Goal: Go to known website: Go to known website

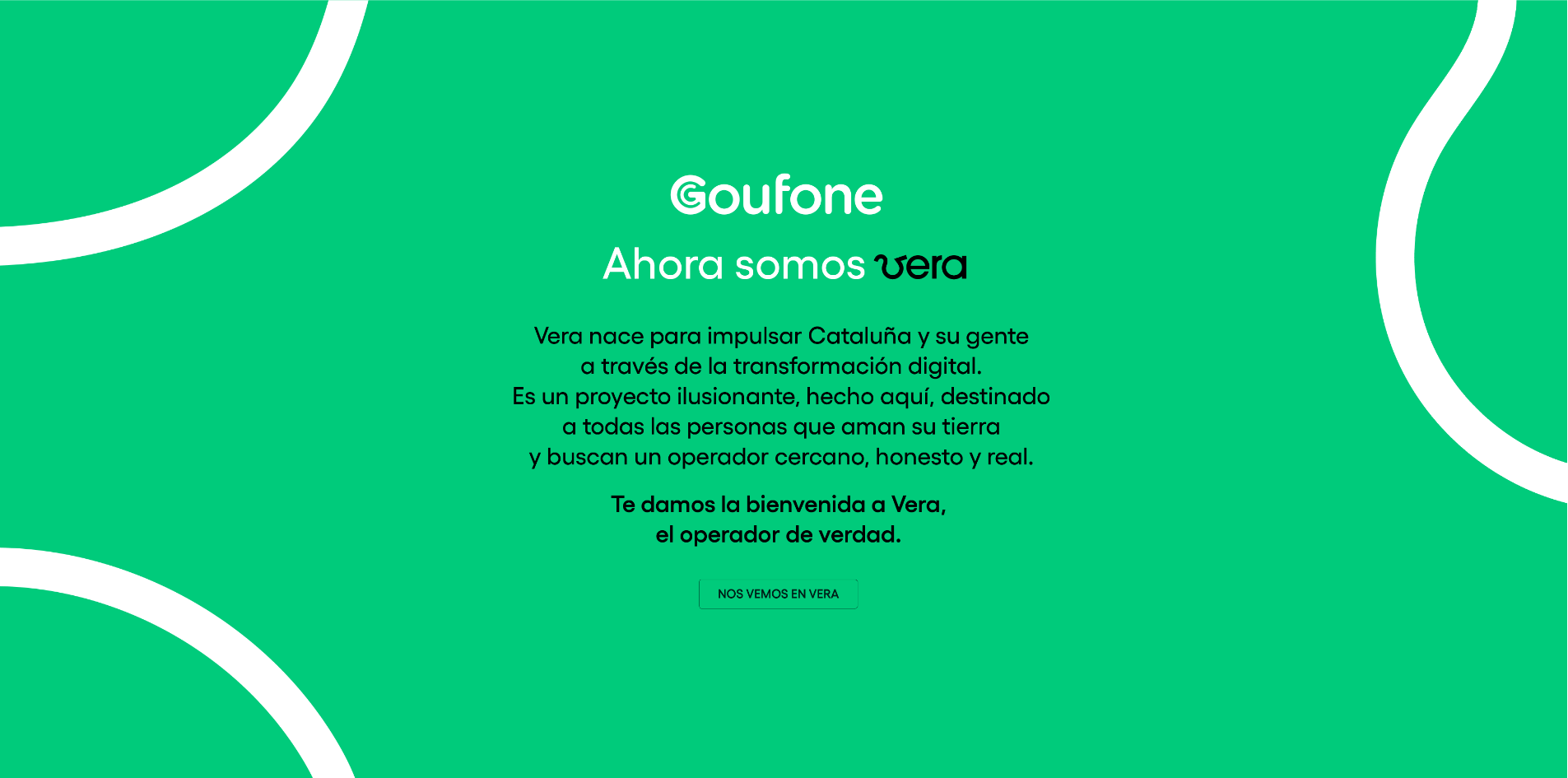
click at [777, 594] on img at bounding box center [784, 391] width 545 height 435
click at [807, 595] on img at bounding box center [784, 391] width 545 height 435
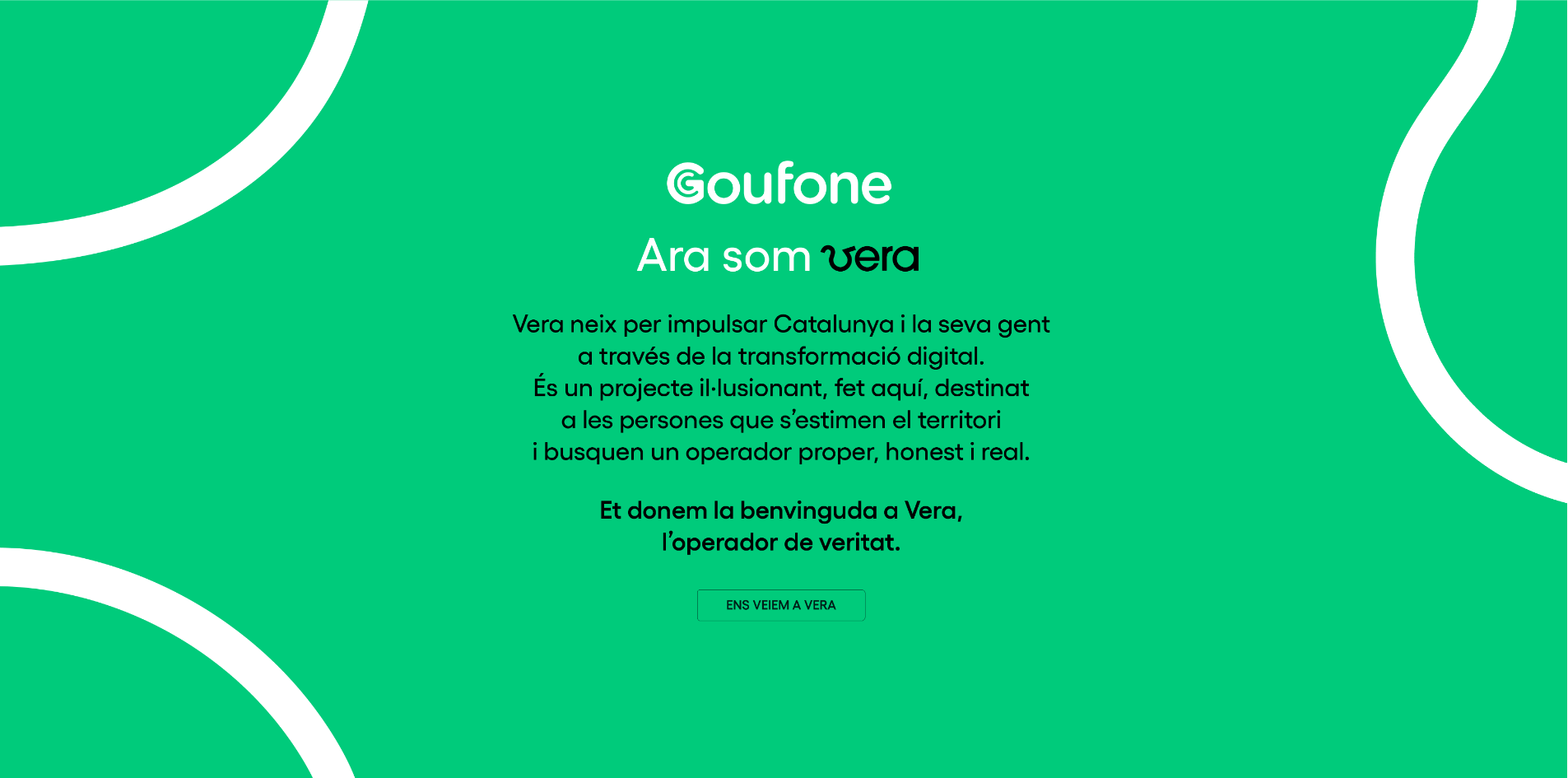
click at [785, 601] on img at bounding box center [784, 391] width 545 height 460
click at [787, 601] on img at bounding box center [784, 391] width 545 height 460
